Goal: Find specific page/section: Find specific page/section

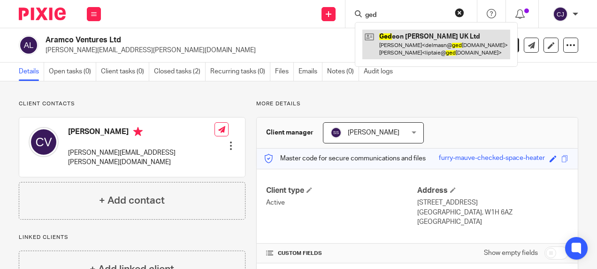
type input "ged"
click at [415, 45] on link at bounding box center [437, 44] width 148 height 29
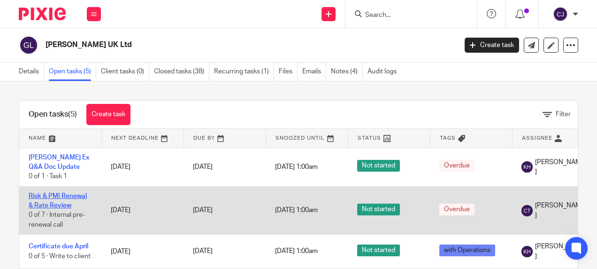
click at [58, 195] on link "Risk & PMI Renewal & Rate Review" at bounding box center [58, 201] width 58 height 16
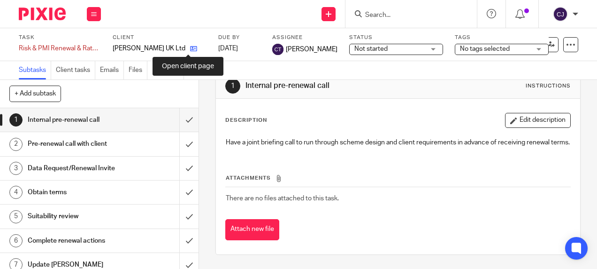
click at [190, 49] on icon at bounding box center [193, 48] width 7 height 7
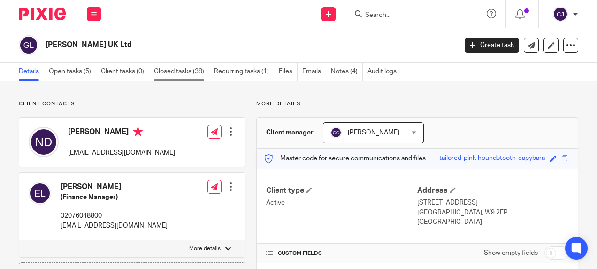
click at [180, 69] on link "Closed tasks (38)" at bounding box center [181, 71] width 55 height 18
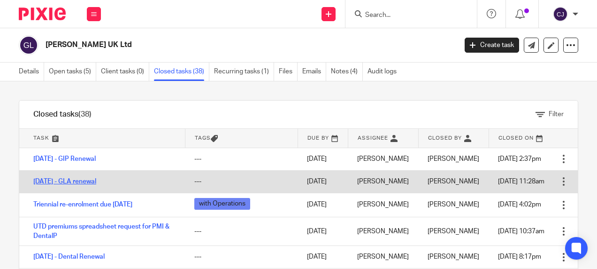
click at [67, 179] on link "1/7/25 - GLA renewal" at bounding box center [64, 181] width 63 height 7
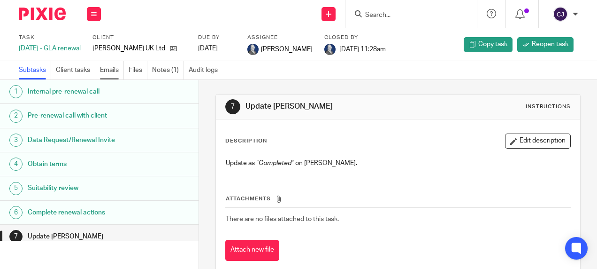
click at [110, 73] on link "Emails" at bounding box center [112, 70] width 24 height 18
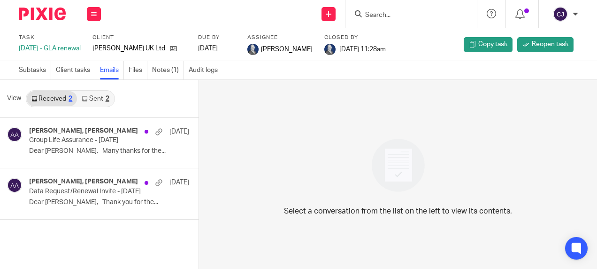
click at [87, 97] on icon at bounding box center [85, 99] width 6 height 6
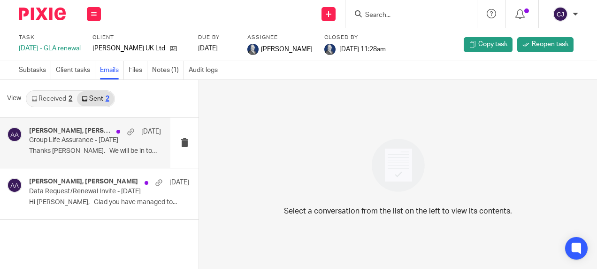
click at [80, 153] on p "Thanks Eva. We will be in touch again..." at bounding box center [95, 151] width 132 height 8
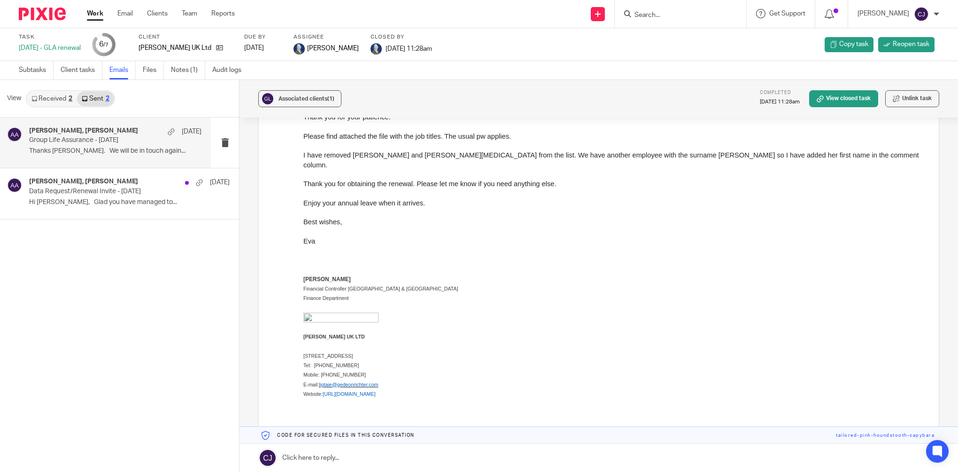
scroll to position [946, 0]
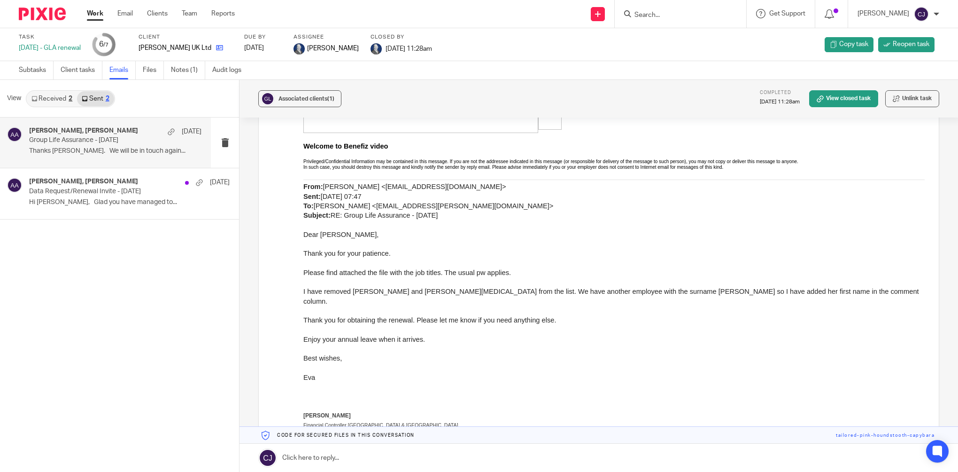
click at [216, 46] on icon at bounding box center [219, 47] width 7 height 7
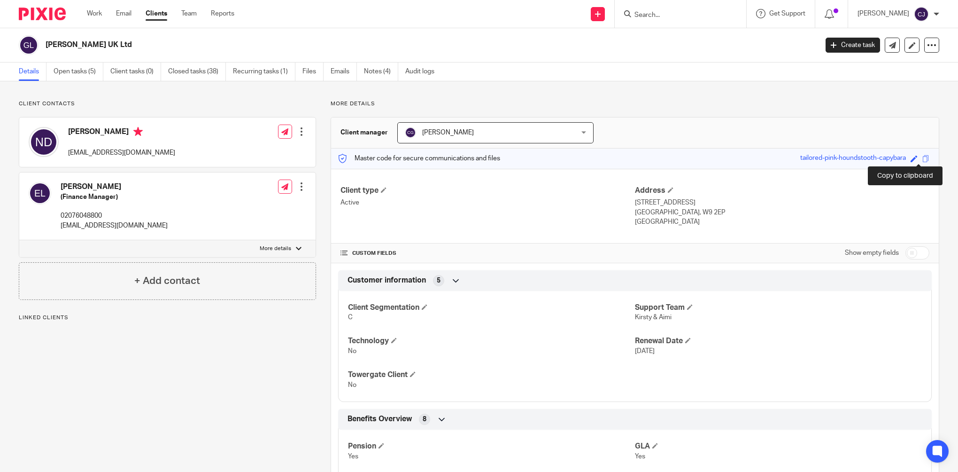
click at [923, 156] on span at bounding box center [926, 158] width 7 height 7
drag, startPoint x: 683, startPoint y: 20, endPoint x: 680, endPoint y: 16, distance: 5.4
click at [683, 20] on div at bounding box center [681, 14] width 132 height 28
click at [680, 16] on input "Search" at bounding box center [676, 15] width 85 height 8
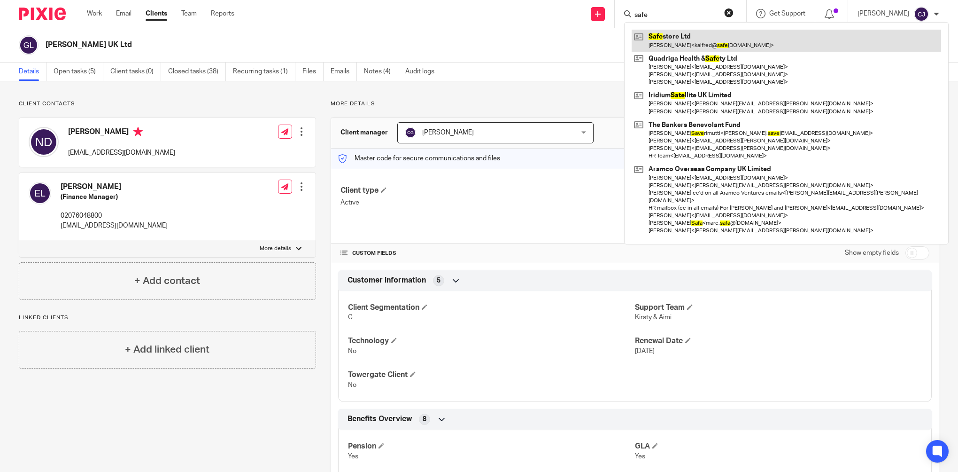
type input "safe"
click at [670, 40] on link at bounding box center [787, 41] width 310 height 22
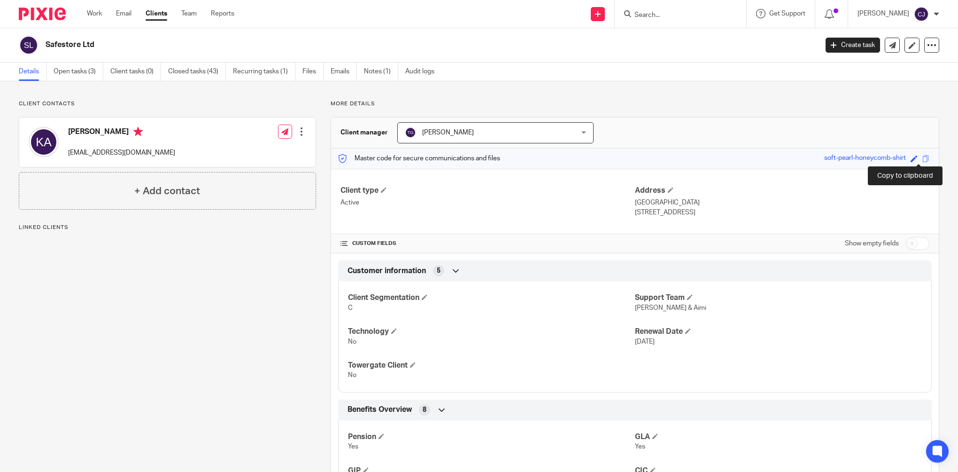
click at [923, 160] on span at bounding box center [926, 158] width 7 height 7
click at [682, 15] on input "Search" at bounding box center [676, 15] width 85 height 8
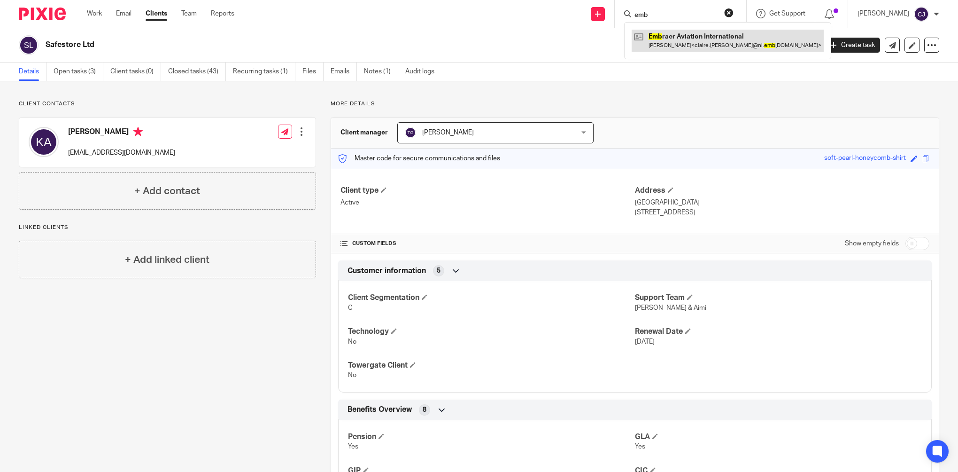
type input "emb"
click at [684, 44] on link at bounding box center [728, 41] width 192 height 22
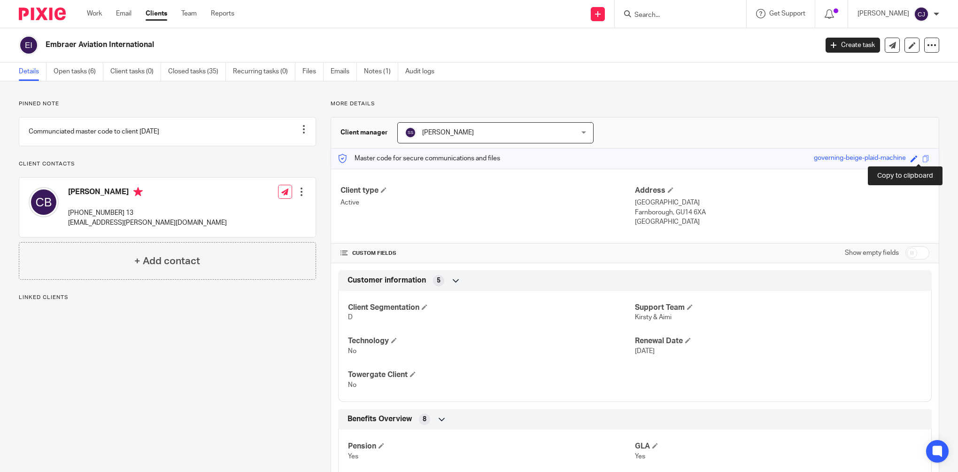
click at [923, 156] on span at bounding box center [926, 158] width 7 height 7
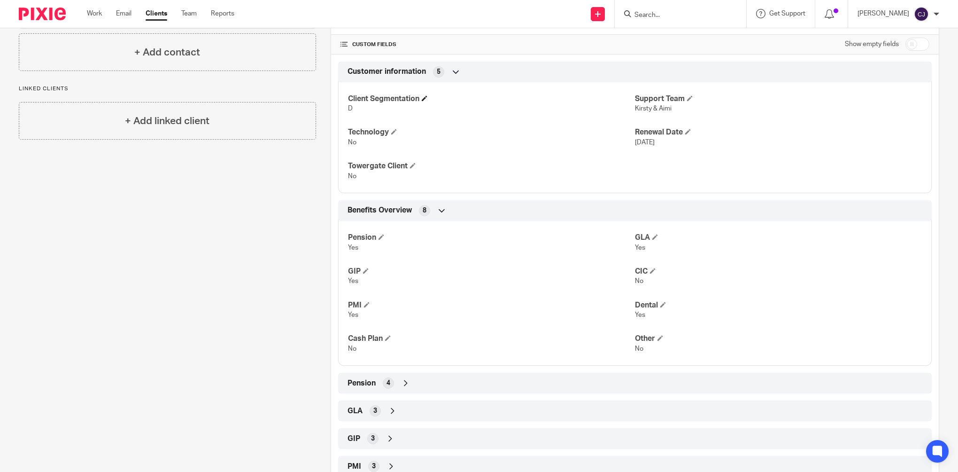
scroll to position [267, 0]
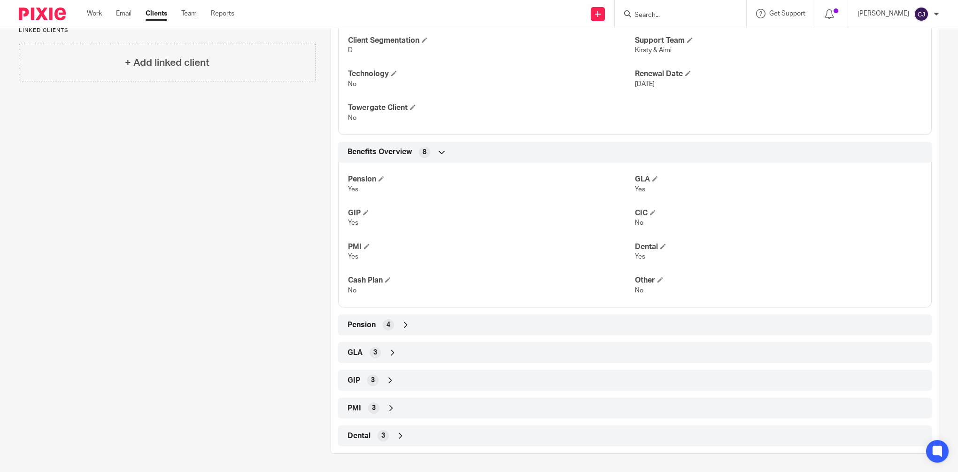
click at [382, 346] on div "GLA 3" at bounding box center [635, 352] width 580 height 16
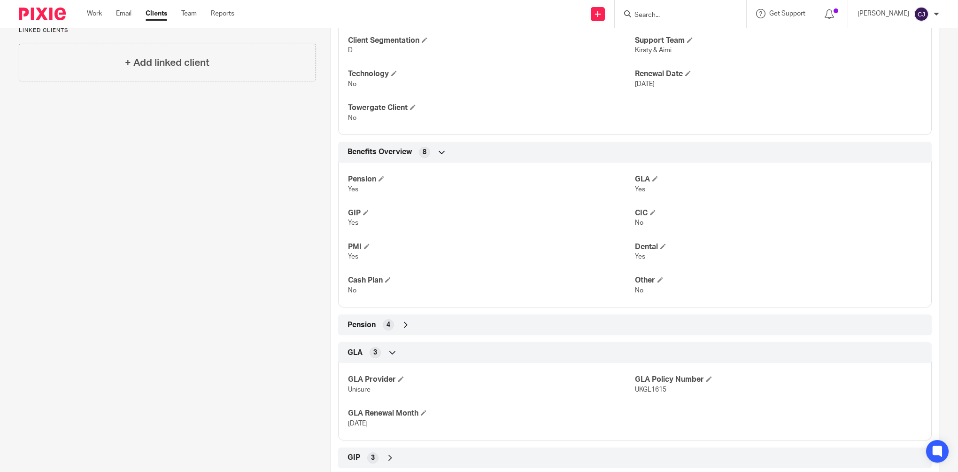
click at [366, 326] on span "Pension" at bounding box center [362, 325] width 28 height 10
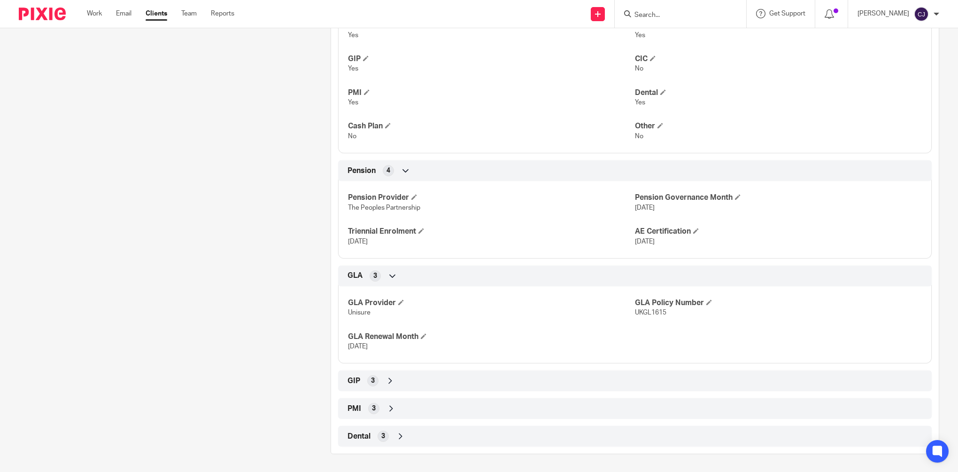
click at [381, 383] on div "GIP 3" at bounding box center [635, 380] width 580 height 16
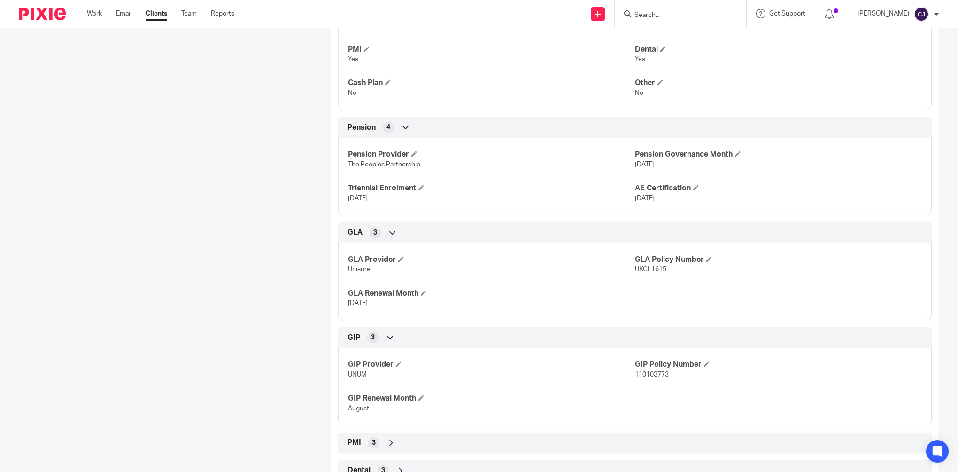
scroll to position [498, 0]
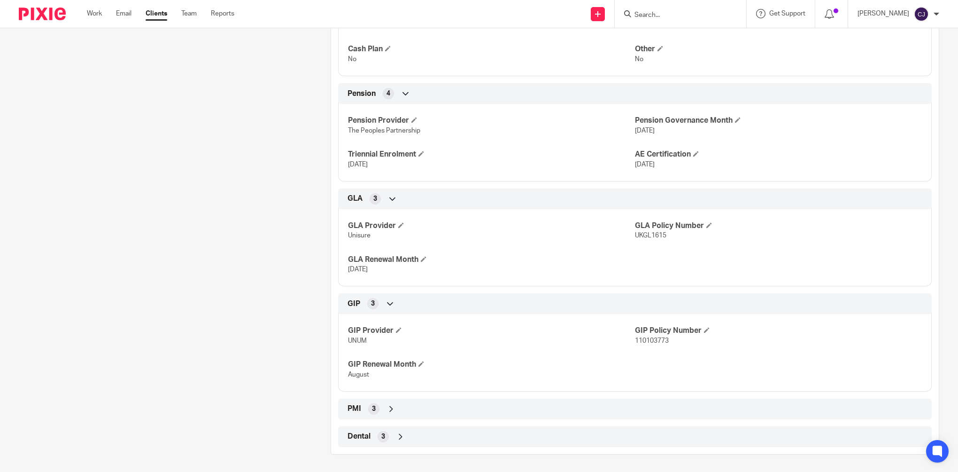
drag, startPoint x: 380, startPoint y: 410, endPoint x: 547, endPoint y: 338, distance: 182.0
click at [380, 408] on div "PMI 3" at bounding box center [635, 409] width 580 height 16
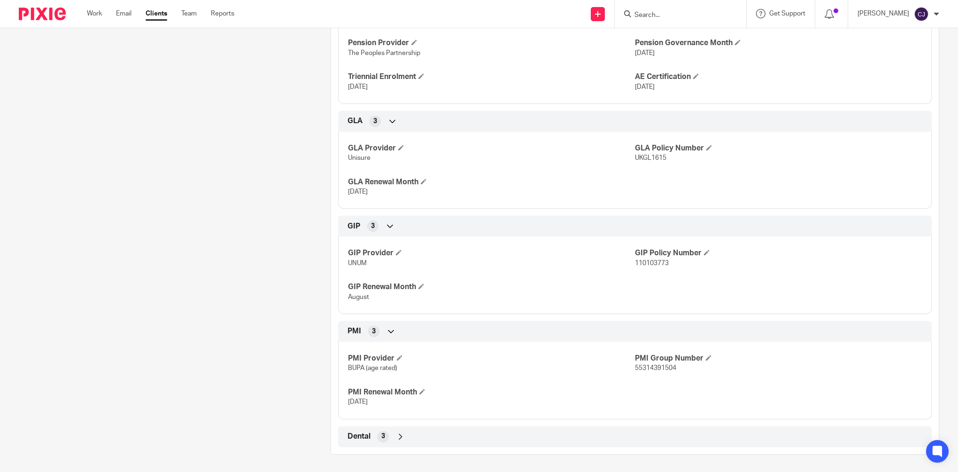
click at [378, 438] on div "3" at bounding box center [383, 436] width 11 height 11
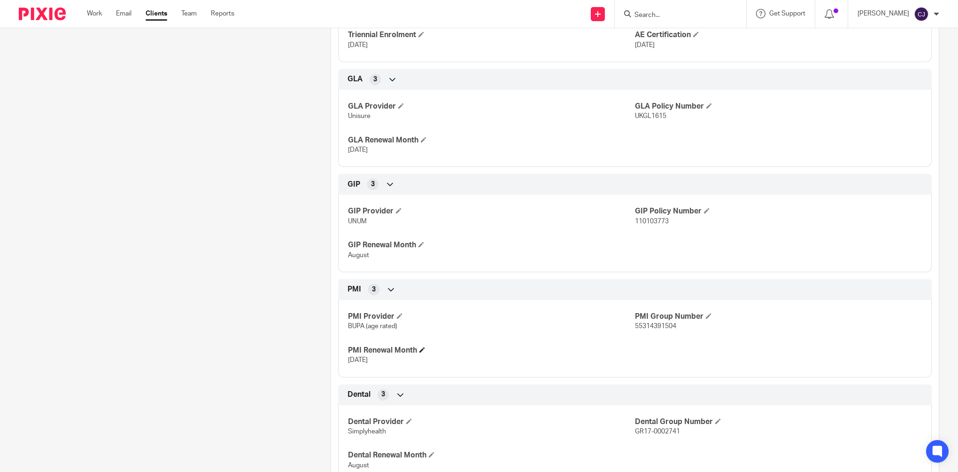
scroll to position [652, 0]
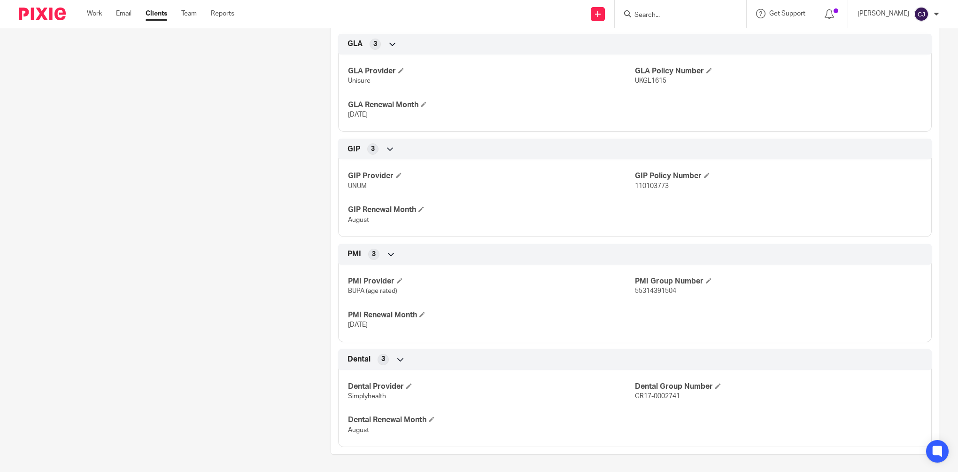
click at [673, 6] on div at bounding box center [681, 14] width 132 height 28
click at [674, 20] on div at bounding box center [681, 14] width 132 height 28
click at [673, 10] on form at bounding box center [684, 14] width 100 height 12
click at [657, 19] on form at bounding box center [684, 14] width 100 height 12
click at [656, 14] on input "Search" at bounding box center [676, 15] width 85 height 8
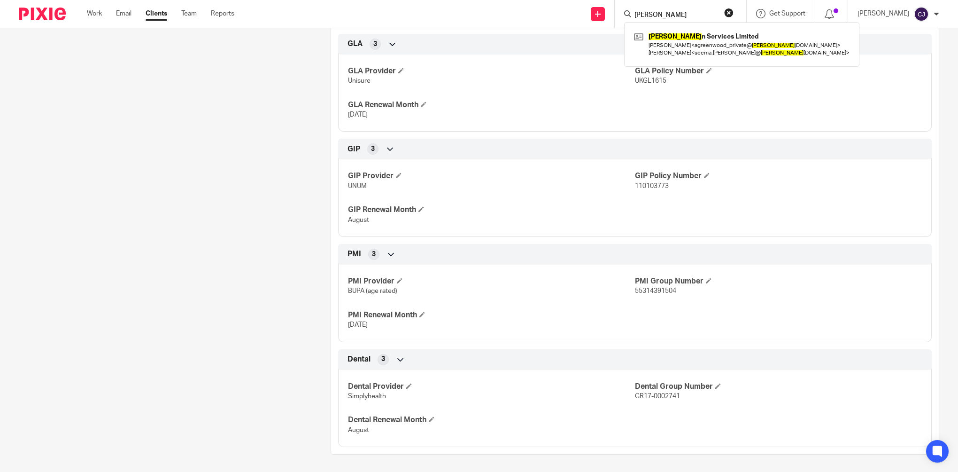
type input "[PERSON_NAME]"
click button "submit" at bounding box center [0, 0] width 0 height 0
click at [671, 39] on link at bounding box center [727, 44] width 190 height 29
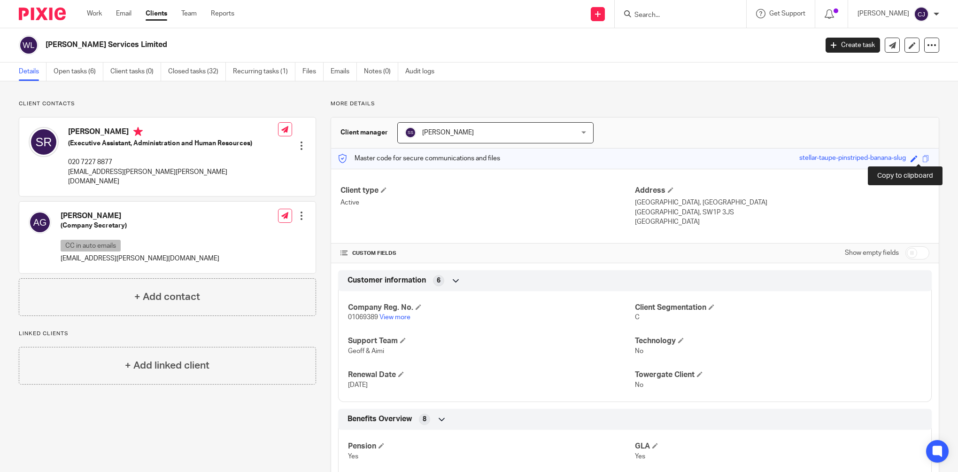
click at [923, 158] on span at bounding box center [926, 158] width 7 height 7
click at [923, 159] on span at bounding box center [926, 158] width 7 height 7
